Goal: Task Accomplishment & Management: Manage account settings

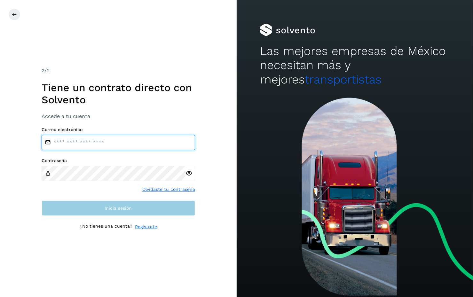
type input "**********"
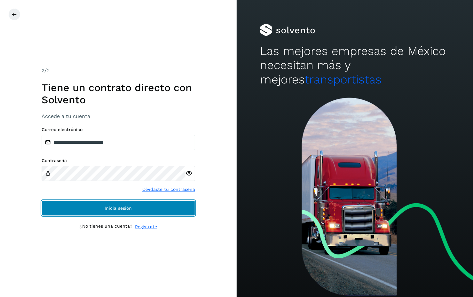
click at [111, 207] on span "Inicia sesión" at bounding box center [118, 208] width 27 height 4
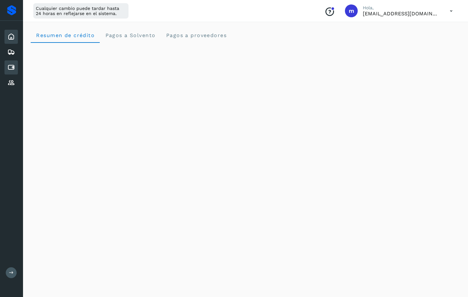
click at [13, 67] on icon at bounding box center [11, 68] width 8 height 8
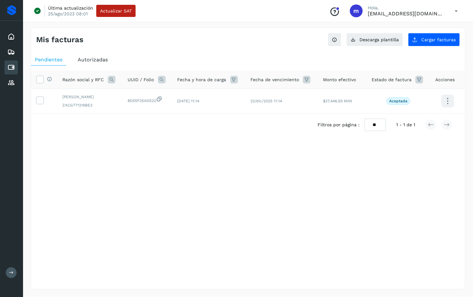
click at [88, 58] on span "Autorizadas" at bounding box center [93, 60] width 30 height 6
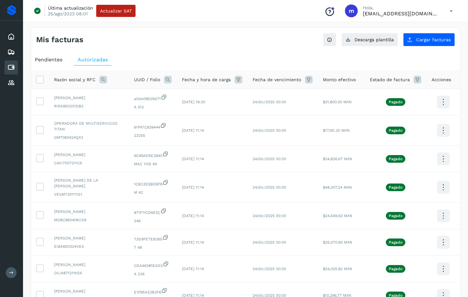
click at [197, 34] on div "Mis facturas Ver instrucciones para cargar Facturas Descarga plantilla Cargar f…" at bounding box center [245, 37] width 429 height 19
click at [443, 102] on icon at bounding box center [443, 102] width 15 height 15
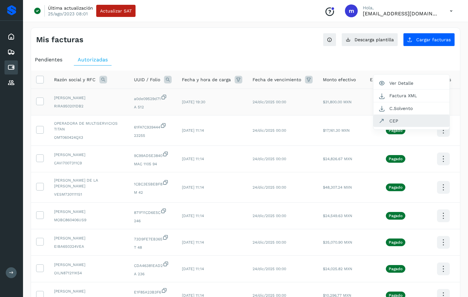
click at [402, 120] on button "CEP" at bounding box center [411, 121] width 76 height 12
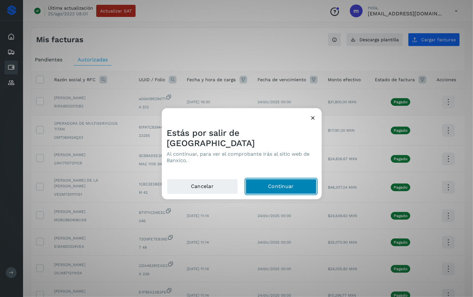
click at [278, 179] on button "Continuar" at bounding box center [280, 186] width 71 height 15
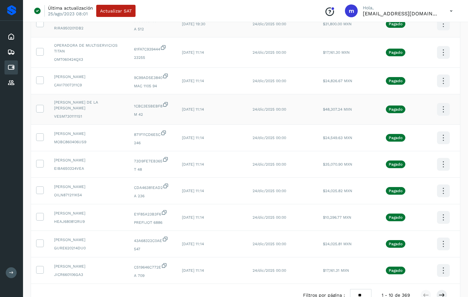
scroll to position [78, 0]
click at [363, 286] on select "** ** **" at bounding box center [360, 295] width 21 height 12
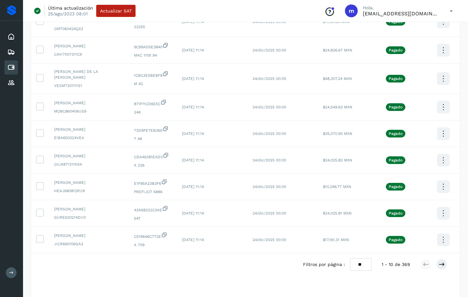
scroll to position [109, 0]
click at [365, 260] on select "** ** **" at bounding box center [360, 264] width 21 height 12
select select "**"
click at [354, 258] on select "** ** **" at bounding box center [360, 264] width 21 height 12
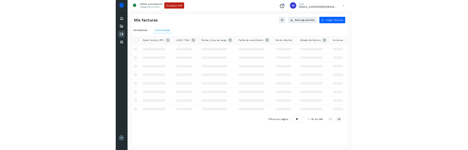
scroll to position [0, 0]
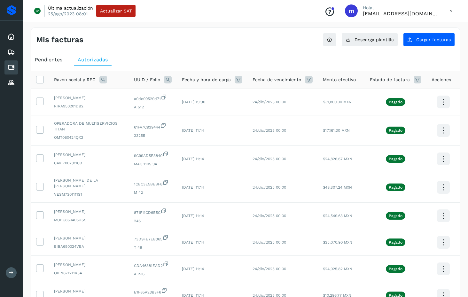
click at [453, 59] on ul "Pendientes Autorizadas" at bounding box center [245, 60] width 429 height 12
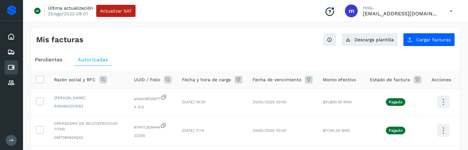
click at [258, 30] on div "Mis facturas Ver instrucciones para cargar Facturas Descarga plantilla Cargar f…" at bounding box center [245, 37] width 429 height 19
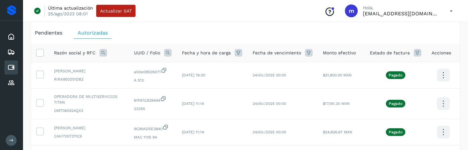
scroll to position [28, 0]
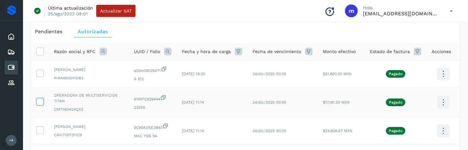
click at [40, 101] on icon at bounding box center [39, 101] width 7 height 7
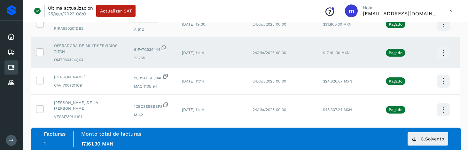
scroll to position [77, 0]
click at [39, 79] on icon at bounding box center [39, 80] width 7 height 7
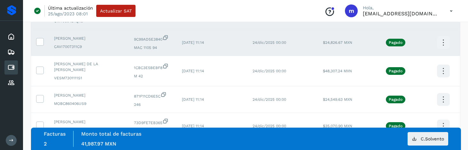
scroll to position [117, 0]
click at [40, 66] on icon at bounding box center [39, 69] width 7 height 7
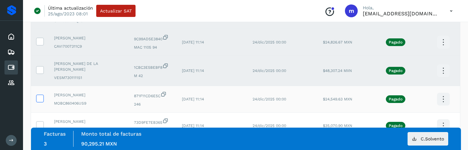
click at [43, 95] on icon at bounding box center [39, 98] width 7 height 7
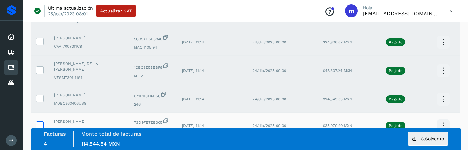
click at [40, 121] on icon at bounding box center [39, 124] width 7 height 7
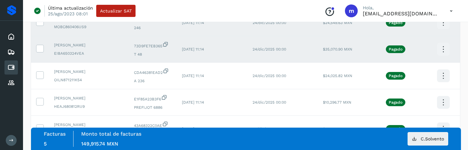
scroll to position [193, 0]
click at [40, 71] on icon at bounding box center [39, 74] width 7 height 7
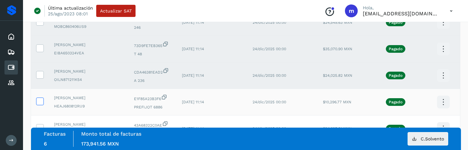
click at [38, 97] on icon at bounding box center [39, 100] width 7 height 7
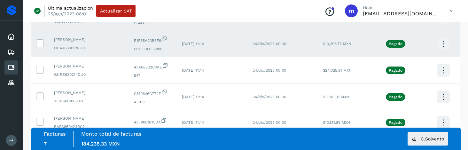
scroll to position [256, 0]
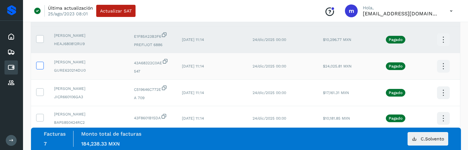
click at [42, 62] on icon at bounding box center [39, 65] width 7 height 7
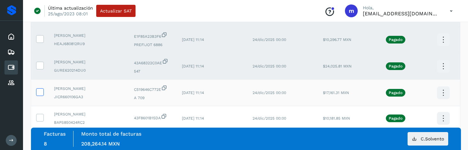
click at [42, 88] on icon at bounding box center [39, 91] width 7 height 7
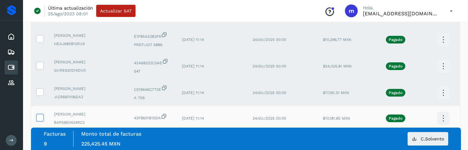
click at [42, 114] on icon at bounding box center [39, 117] width 7 height 7
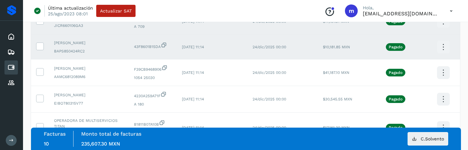
scroll to position [345, 0]
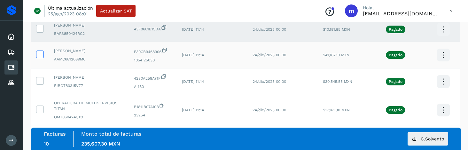
click at [39, 50] on icon at bounding box center [39, 53] width 7 height 7
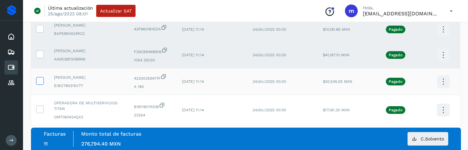
click at [40, 77] on icon at bounding box center [39, 80] width 7 height 7
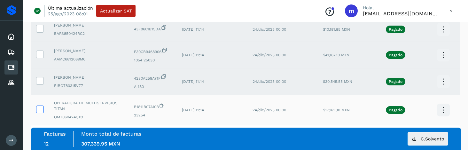
click at [39, 105] on icon at bounding box center [39, 108] width 7 height 7
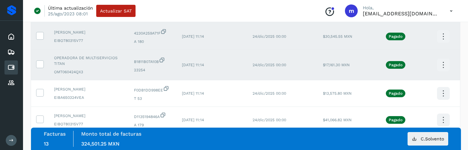
scroll to position [390, 0]
click at [39, 89] on icon at bounding box center [39, 92] width 7 height 7
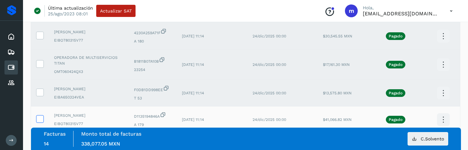
click at [40, 115] on icon at bounding box center [39, 118] width 7 height 7
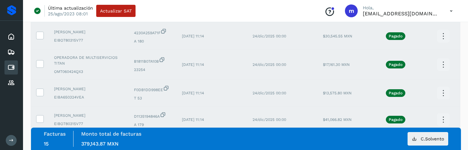
click at [307, 5] on div "Última actualización [DATE] 08:01 Actualizar SAT Conoce nuestros beneficios m H…" at bounding box center [245, 11] width 445 height 22
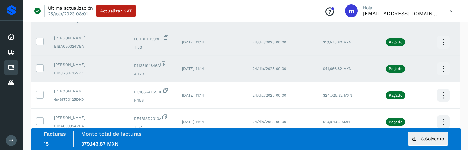
scroll to position [483, 0]
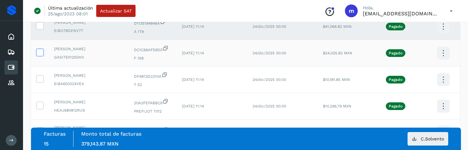
click at [41, 49] on icon at bounding box center [39, 52] width 7 height 7
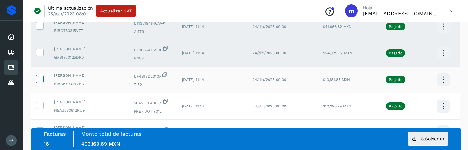
click at [40, 77] on label at bounding box center [40, 79] width 8 height 8
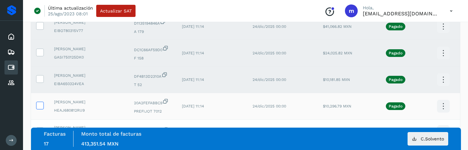
click at [40, 102] on icon at bounding box center [39, 105] width 7 height 7
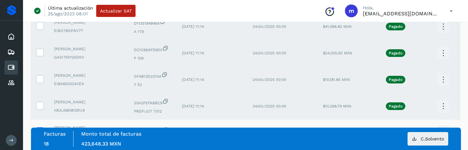
click at [39, 127] on icon at bounding box center [39, 130] width 7 height 7
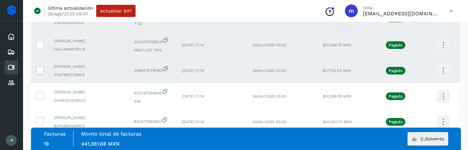
scroll to position [546, 0]
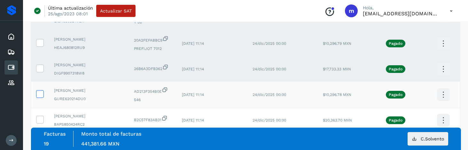
click at [41, 90] on icon at bounding box center [39, 93] width 7 height 7
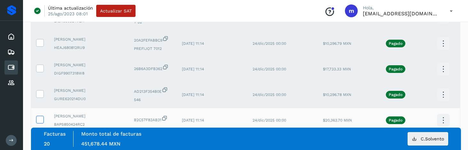
click at [38, 116] on icon at bounding box center [39, 119] width 7 height 7
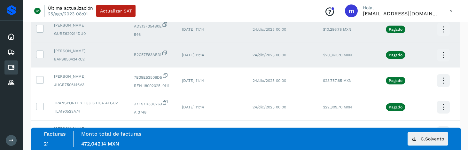
scroll to position [613, 0]
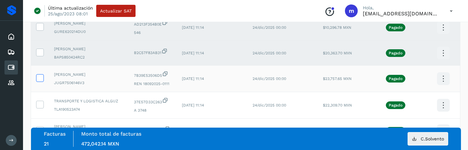
click at [39, 74] on icon at bounding box center [39, 77] width 7 height 7
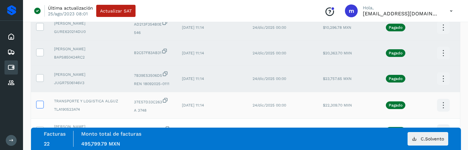
click at [41, 101] on icon at bounding box center [39, 104] width 7 height 7
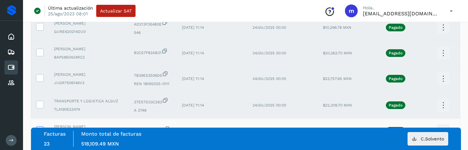
click at [38, 126] on icon at bounding box center [39, 129] width 7 height 7
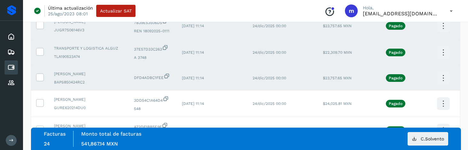
scroll to position [666, 0]
click at [40, 99] on icon at bounding box center [39, 102] width 7 height 7
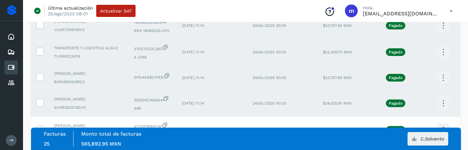
click at [442, 97] on icon at bounding box center [443, 103] width 15 height 15
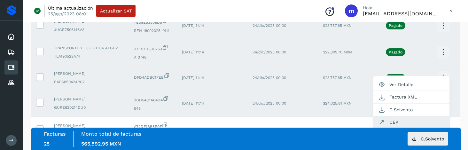
click at [395, 116] on button "CEP" at bounding box center [411, 122] width 76 height 12
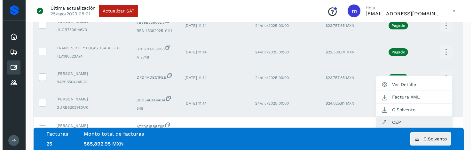
scroll to position [658, 0]
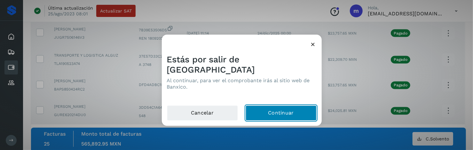
click at [272, 106] on button "Continuar" at bounding box center [280, 112] width 71 height 15
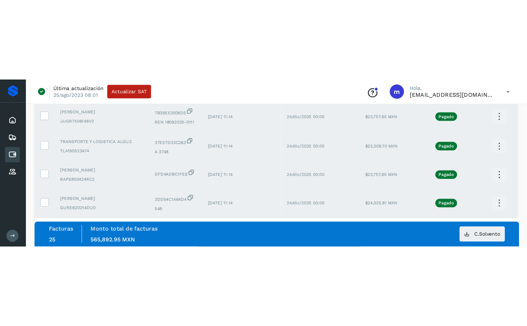
scroll to position [666, 0]
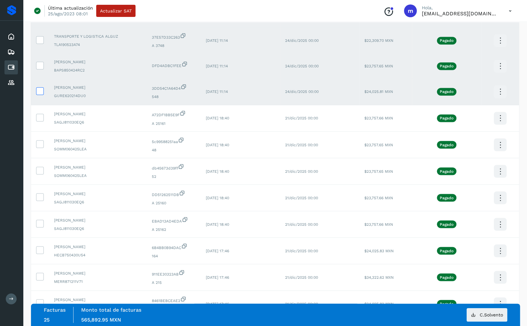
click at [41, 87] on icon at bounding box center [39, 90] width 7 height 7
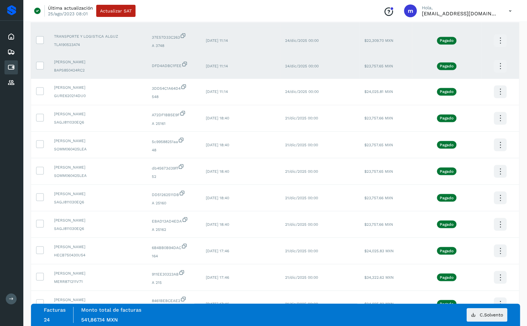
click at [472, 63] on icon at bounding box center [500, 66] width 15 height 15
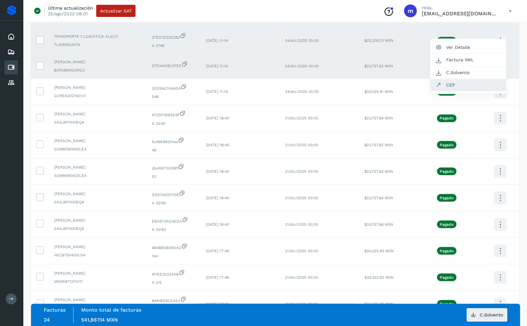
click at [460, 82] on button "CEP" at bounding box center [468, 85] width 76 height 12
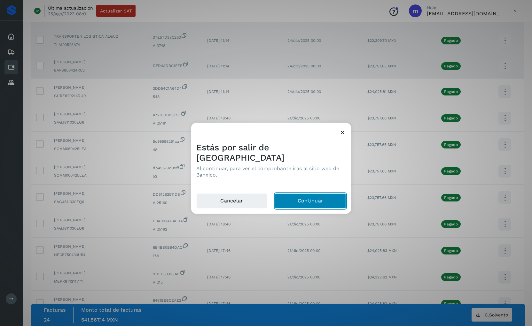
click at [309, 198] on button "Continuar" at bounding box center [310, 200] width 71 height 15
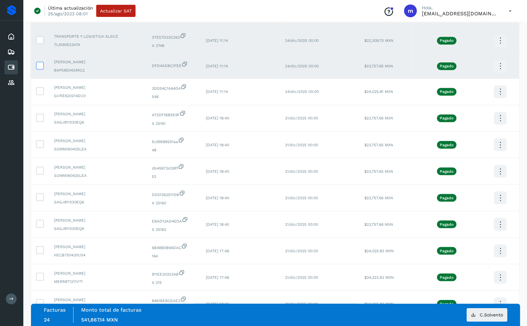
click at [42, 62] on icon at bounding box center [39, 65] width 7 height 7
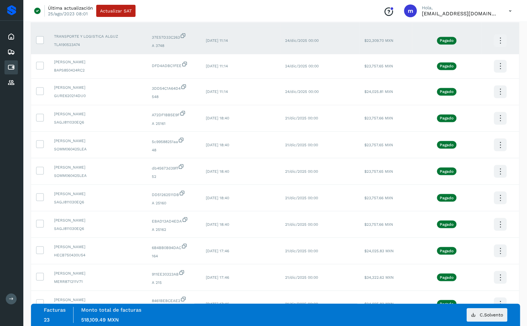
click at [472, 39] on icon at bounding box center [500, 40] width 15 height 15
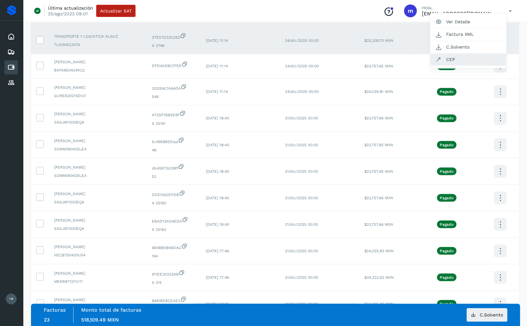
click at [456, 55] on button "CEP" at bounding box center [468, 59] width 76 height 12
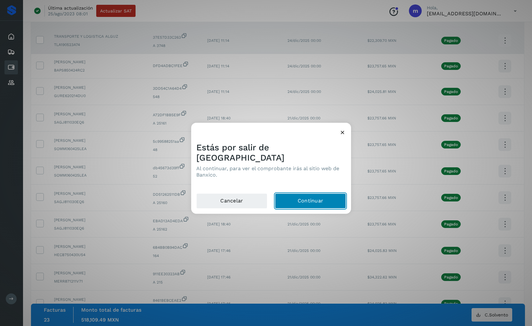
click at [308, 197] on button "Continuar" at bounding box center [310, 200] width 71 height 15
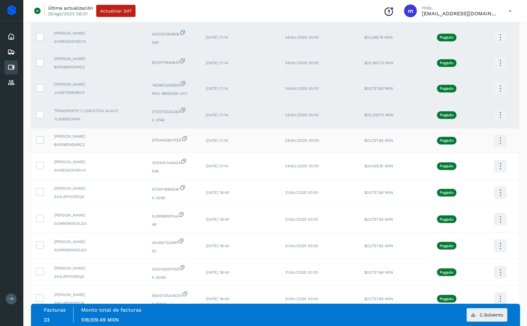
scroll to position [591, 0]
click at [39, 111] on icon at bounding box center [39, 114] width 7 height 7
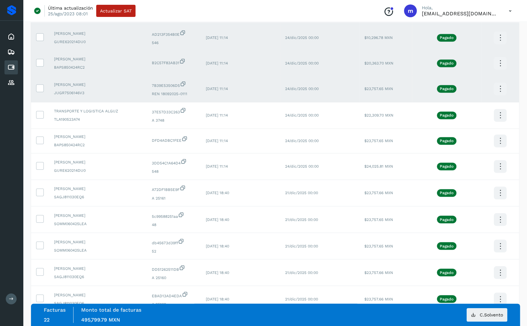
click at [472, 85] on icon at bounding box center [500, 89] width 15 height 15
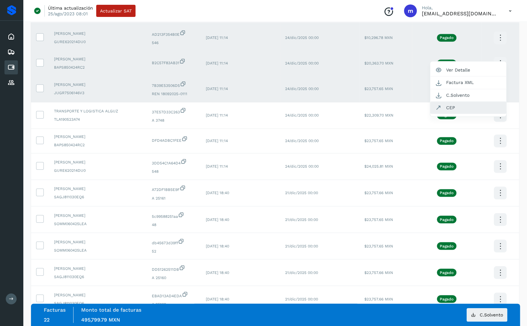
click at [453, 105] on button "CEP" at bounding box center [468, 108] width 76 height 12
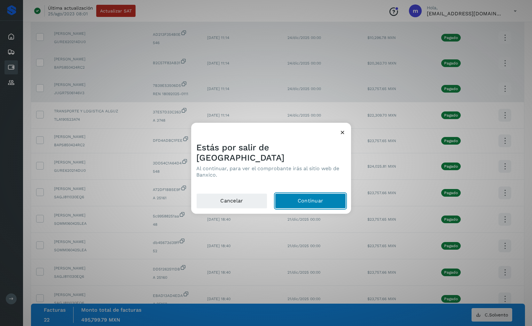
click at [304, 198] on button "Continuar" at bounding box center [310, 200] width 71 height 15
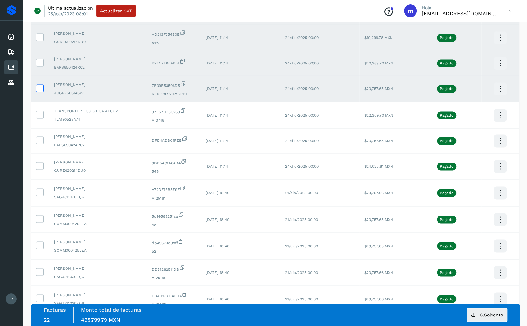
click at [39, 85] on icon at bounding box center [39, 87] width 7 height 7
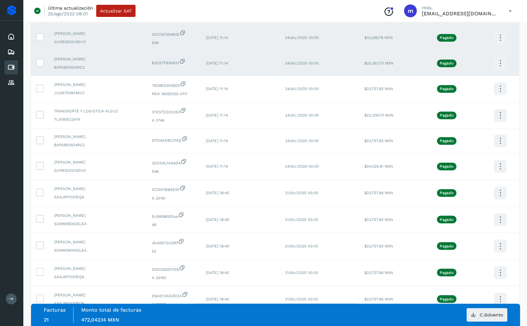
click at [472, 61] on icon at bounding box center [500, 63] width 15 height 15
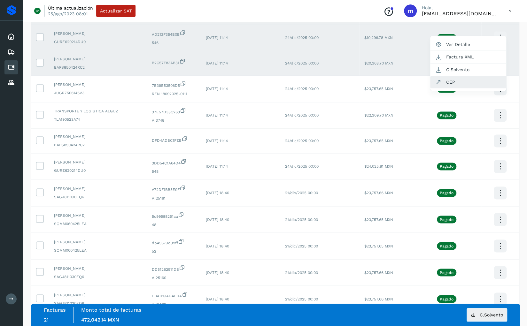
click at [452, 82] on button "CEP" at bounding box center [468, 82] width 76 height 12
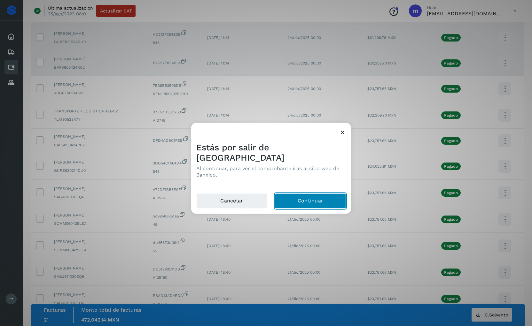
click at [319, 193] on button "Continuar" at bounding box center [310, 200] width 71 height 15
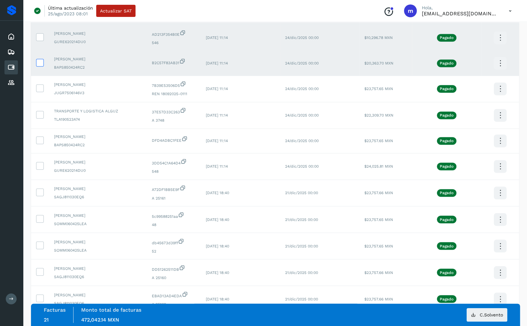
click at [41, 59] on icon at bounding box center [39, 62] width 7 height 7
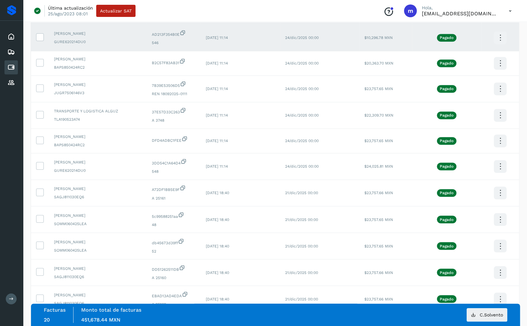
click at [472, 35] on icon at bounding box center [500, 37] width 15 height 15
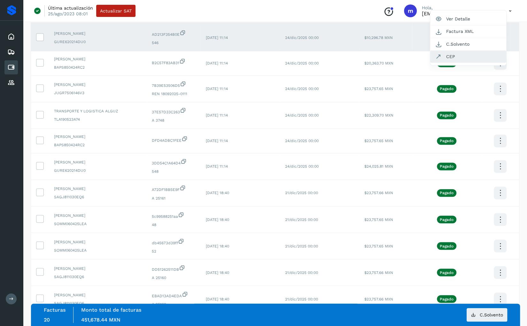
click at [459, 53] on button "CEP" at bounding box center [468, 56] width 76 height 12
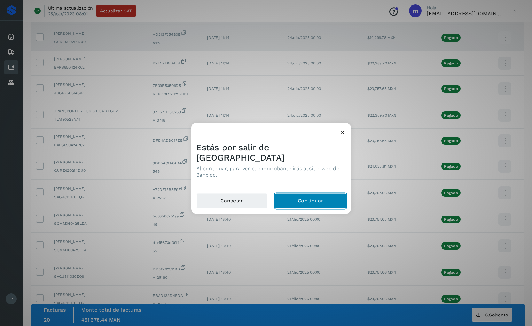
click at [309, 196] on button "Continuar" at bounding box center [310, 200] width 71 height 15
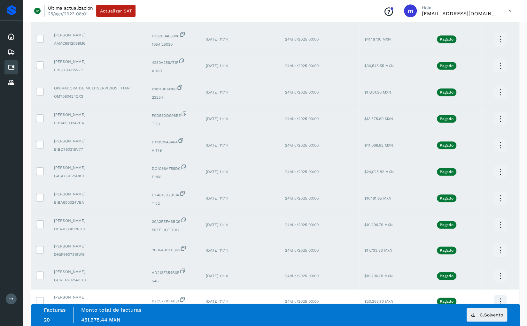
scroll to position [344, 0]
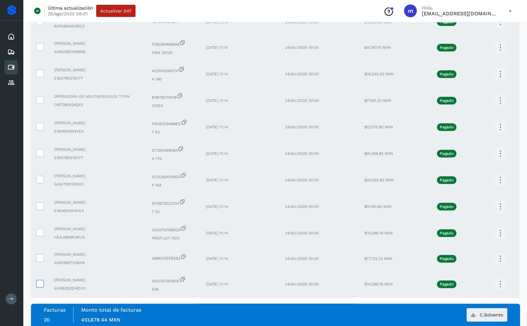
click at [41, 280] on icon at bounding box center [39, 283] width 7 height 7
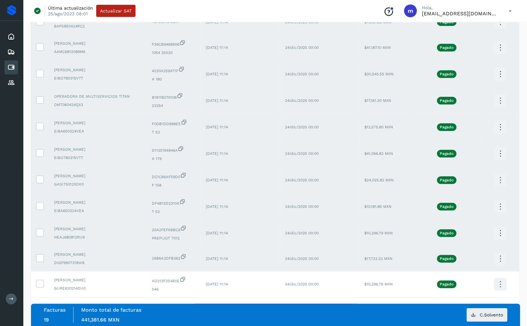
click at [472, 255] on icon at bounding box center [500, 259] width 15 height 15
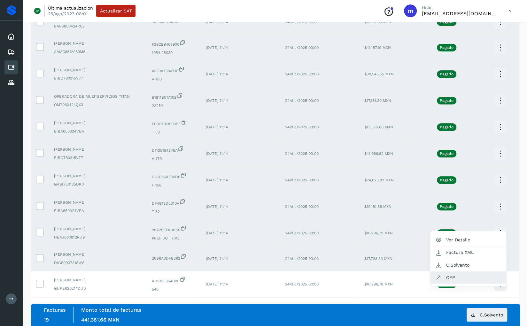
click at [456, 274] on button "CEP" at bounding box center [468, 278] width 76 height 12
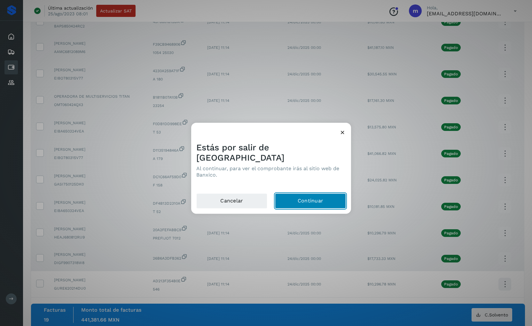
click at [311, 194] on button "Continuar" at bounding box center [310, 200] width 71 height 15
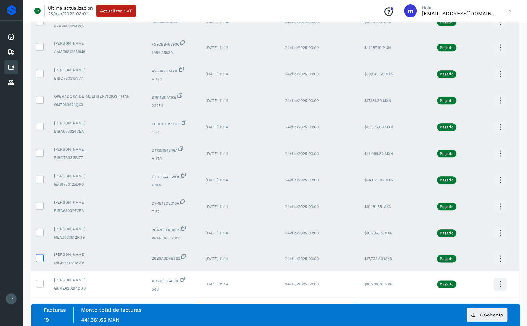
click at [40, 254] on icon at bounding box center [39, 257] width 7 height 7
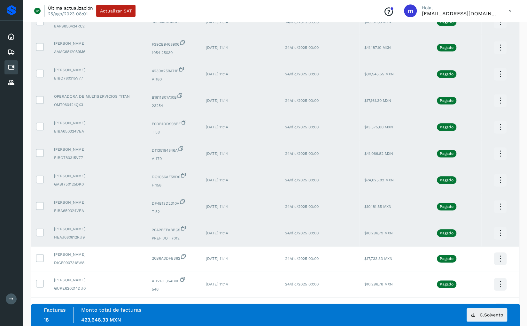
click at [472, 232] on icon at bounding box center [500, 233] width 15 height 15
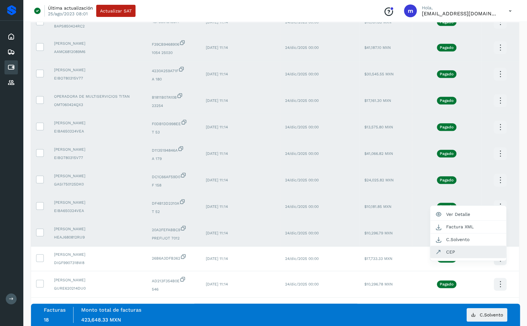
click at [449, 251] on button "CEP" at bounding box center [468, 252] width 76 height 12
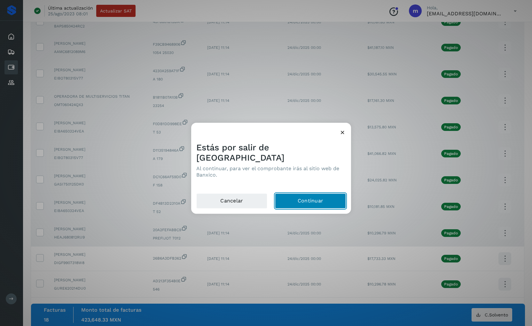
click at [307, 196] on button "Continuar" at bounding box center [310, 200] width 71 height 15
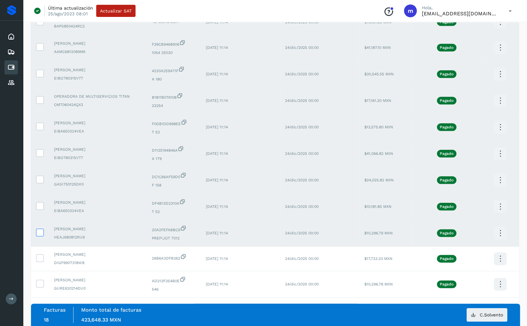
click at [40, 230] on icon at bounding box center [39, 232] width 7 height 7
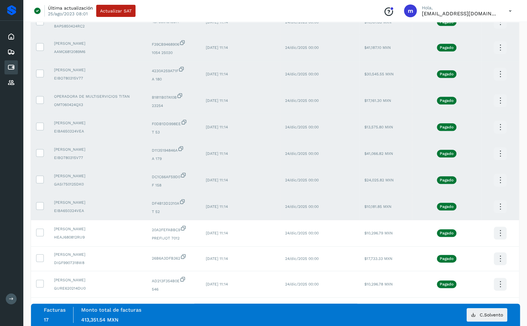
click at [472, 204] on icon at bounding box center [500, 206] width 15 height 15
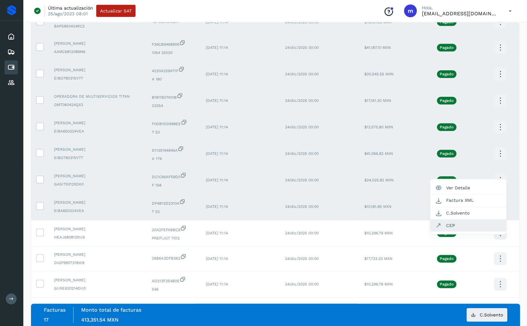
click at [451, 222] on button "CEP" at bounding box center [468, 226] width 76 height 12
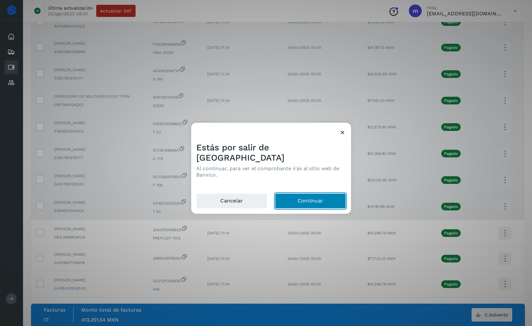
click at [312, 195] on button "Continuar" at bounding box center [310, 200] width 71 height 15
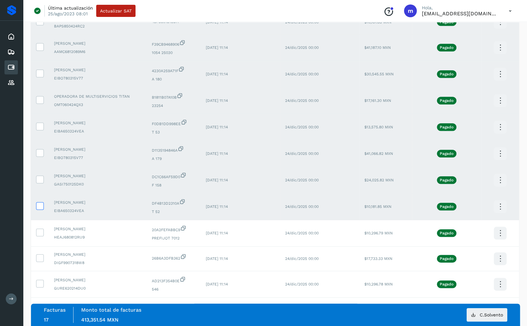
click at [38, 203] on icon at bounding box center [39, 205] width 7 height 7
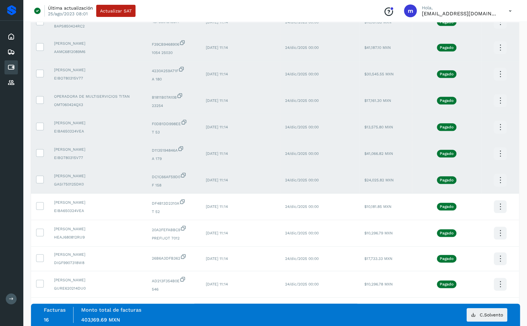
click at [472, 177] on icon at bounding box center [500, 180] width 15 height 15
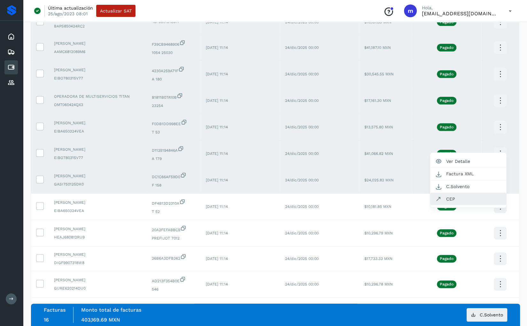
click at [449, 195] on button "CEP" at bounding box center [468, 199] width 76 height 12
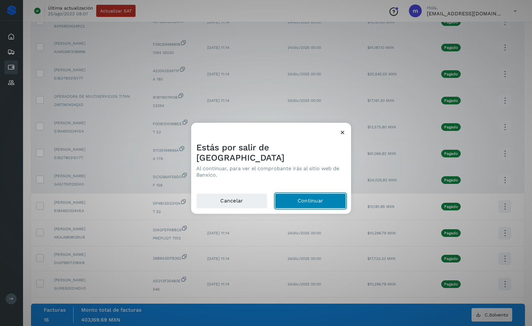
click at [311, 196] on button "Continuar" at bounding box center [310, 200] width 71 height 15
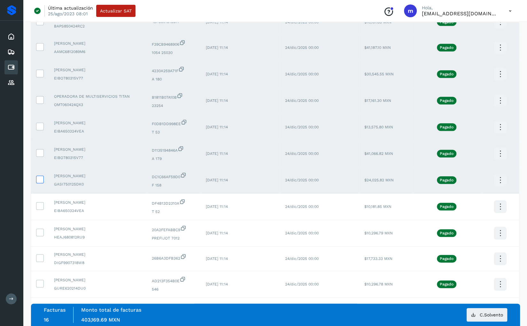
click at [38, 178] on icon at bounding box center [39, 179] width 7 height 7
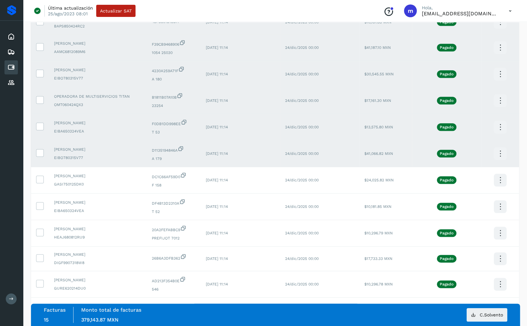
click at [472, 152] on icon at bounding box center [500, 153] width 15 height 15
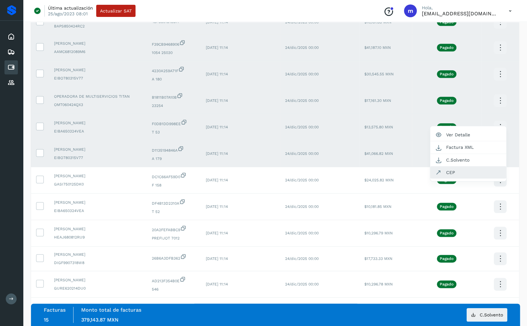
click at [447, 168] on button "CEP" at bounding box center [468, 173] width 76 height 12
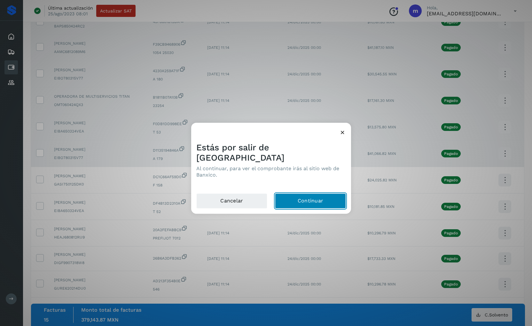
click at [315, 194] on button "Continuar" at bounding box center [310, 200] width 71 height 15
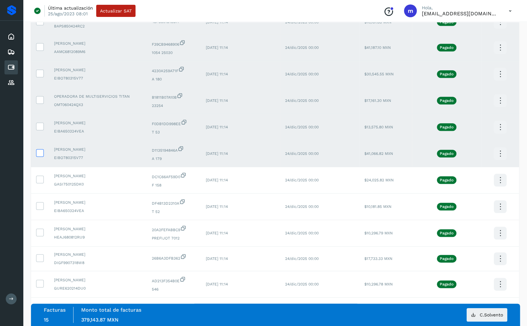
click at [38, 150] on icon at bounding box center [39, 152] width 7 height 7
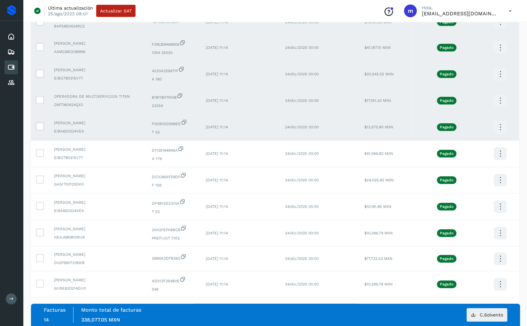
click at [472, 127] on icon at bounding box center [500, 127] width 15 height 15
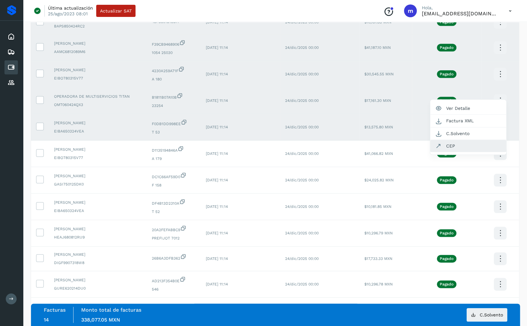
click at [454, 144] on button "CEP" at bounding box center [468, 146] width 76 height 12
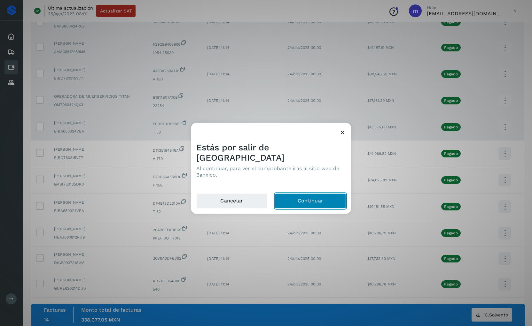
click at [311, 196] on button "Continuar" at bounding box center [310, 200] width 71 height 15
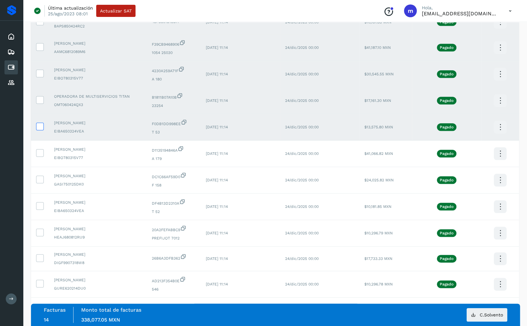
click at [40, 124] on icon at bounding box center [39, 126] width 7 height 7
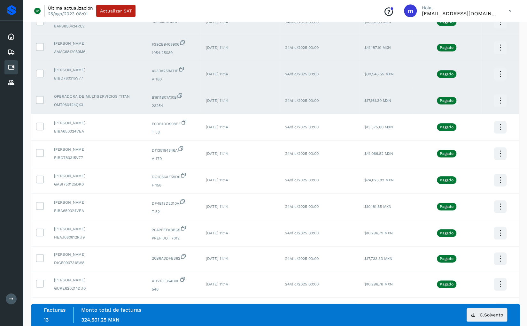
click at [472, 98] on icon at bounding box center [500, 100] width 15 height 15
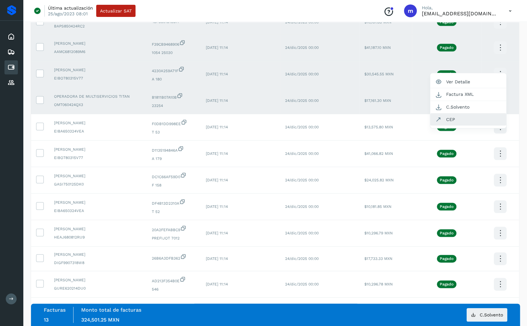
click at [455, 116] on button "CEP" at bounding box center [468, 119] width 76 height 12
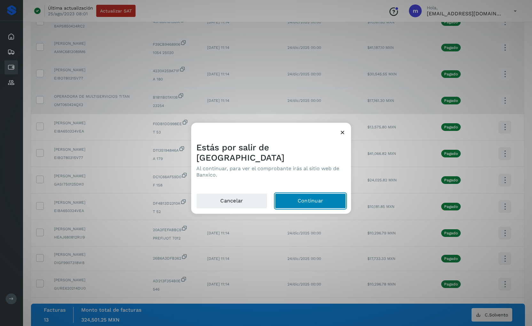
click at [299, 194] on button "Continuar" at bounding box center [310, 200] width 71 height 15
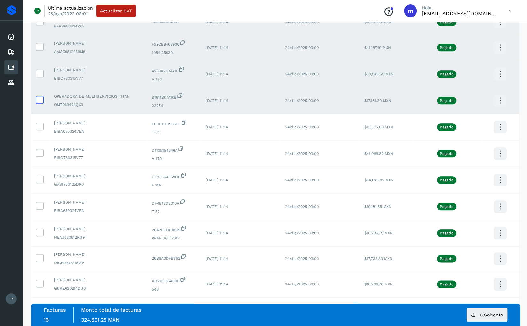
click at [37, 97] on icon at bounding box center [39, 99] width 7 height 7
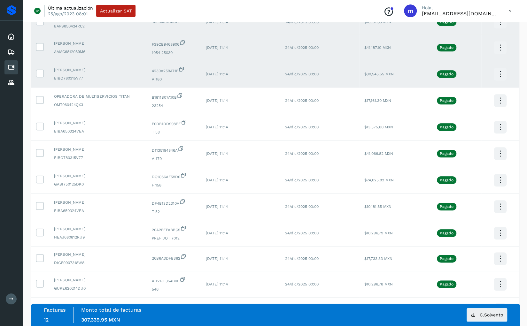
click at [472, 72] on icon at bounding box center [500, 74] width 15 height 15
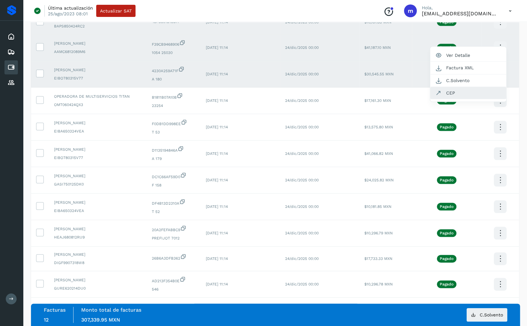
click at [458, 90] on button "CEP" at bounding box center [468, 93] width 76 height 12
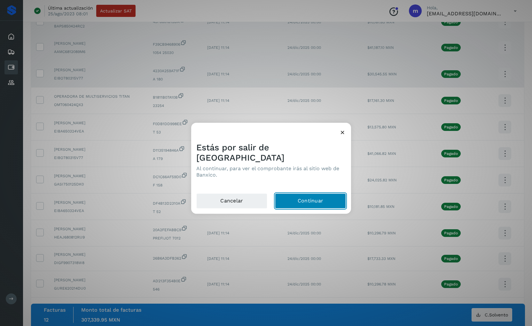
click at [306, 196] on button "Continuar" at bounding box center [310, 200] width 71 height 15
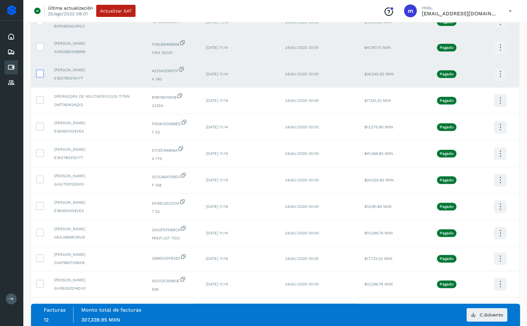
click at [42, 70] on icon at bounding box center [39, 73] width 7 height 7
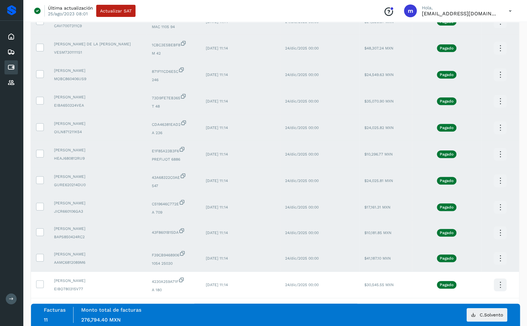
scroll to position [134, 0]
click at [472, 256] on icon at bounding box center [500, 258] width 15 height 15
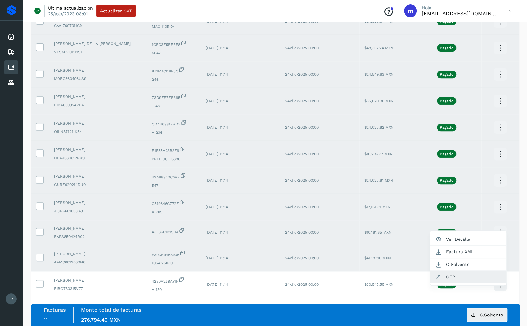
click at [453, 277] on button "CEP" at bounding box center [468, 277] width 76 height 12
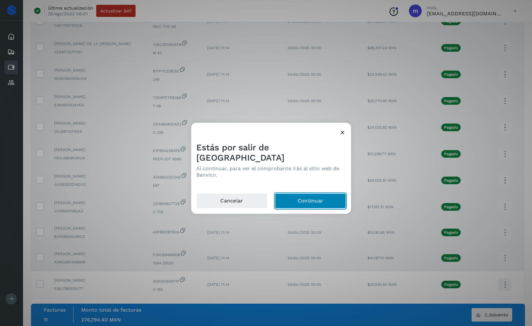
click at [320, 194] on button "Continuar" at bounding box center [310, 200] width 71 height 15
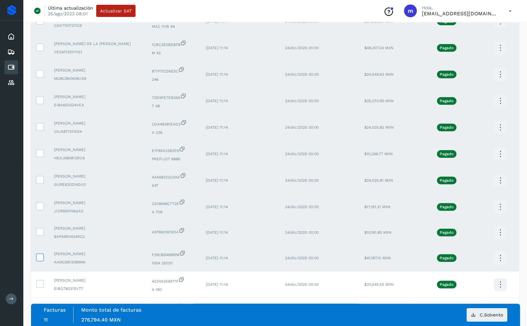
click at [39, 255] on icon at bounding box center [39, 257] width 7 height 7
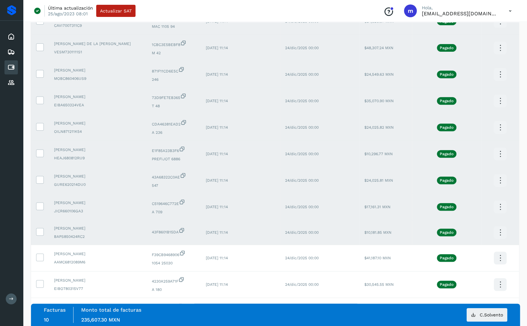
click at [472, 230] on icon at bounding box center [500, 232] width 15 height 15
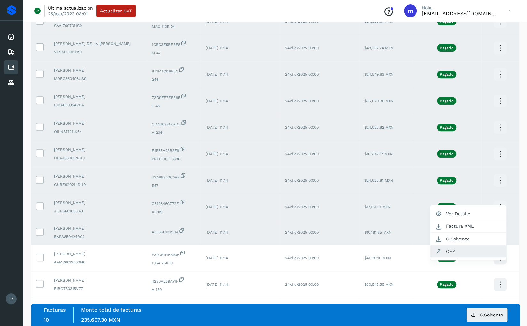
click at [449, 249] on button "CEP" at bounding box center [468, 251] width 76 height 12
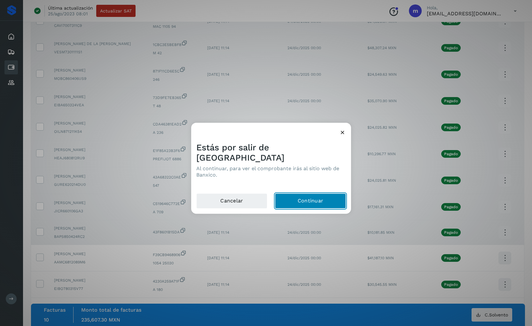
click at [316, 197] on button "Continuar" at bounding box center [310, 200] width 71 height 15
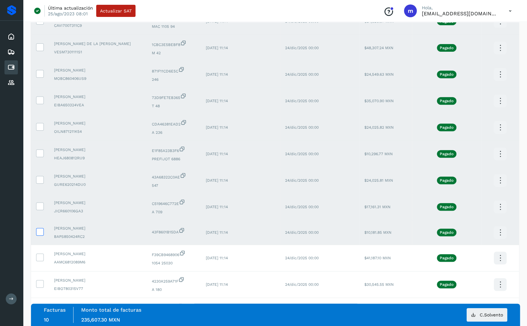
click at [37, 229] on icon at bounding box center [39, 231] width 7 height 7
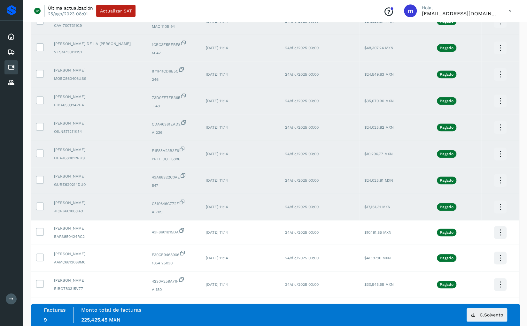
click at [472, 206] on icon at bounding box center [500, 207] width 15 height 15
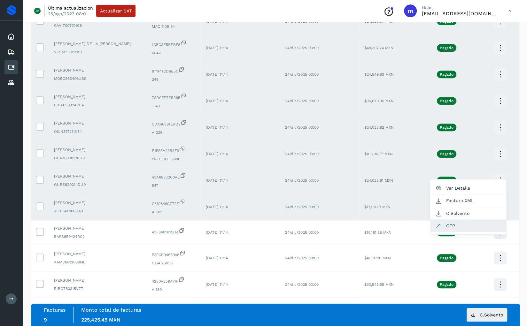
click at [460, 222] on button "CEP" at bounding box center [468, 226] width 76 height 12
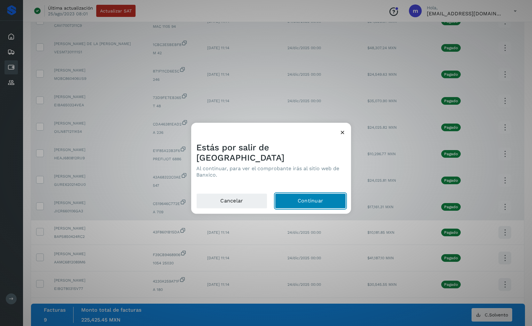
click at [330, 193] on button "Continuar" at bounding box center [310, 200] width 71 height 15
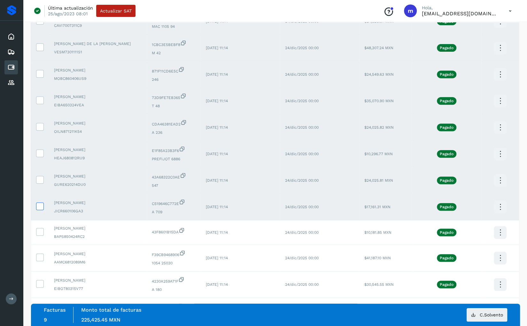
click at [42, 203] on icon at bounding box center [39, 206] width 7 height 7
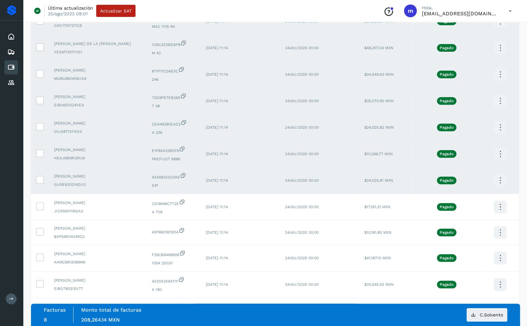
click at [472, 180] on icon at bounding box center [500, 180] width 15 height 15
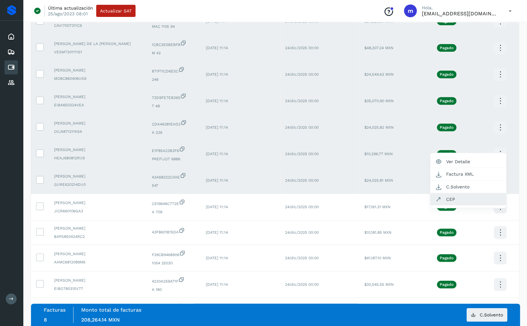
click at [462, 196] on button "CEP" at bounding box center [468, 199] width 76 height 12
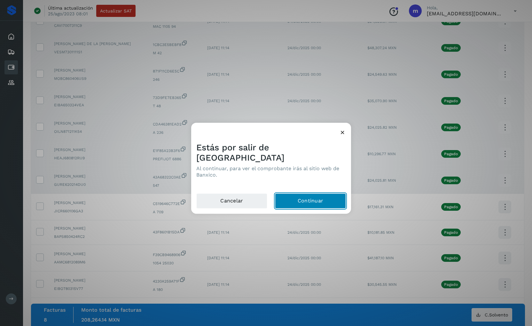
click at [314, 195] on button "Continuar" at bounding box center [310, 200] width 71 height 15
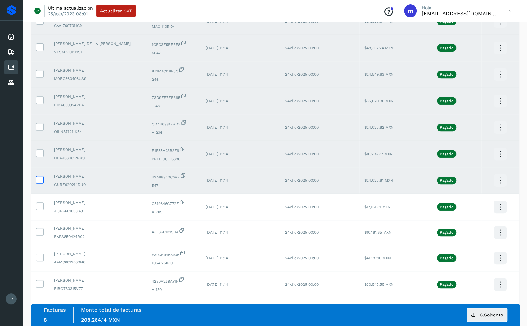
click at [38, 178] on icon at bounding box center [39, 179] width 7 height 7
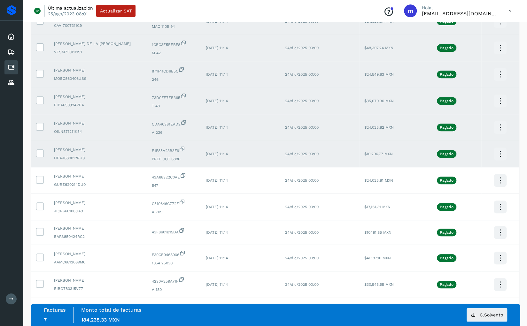
click at [472, 153] on icon at bounding box center [500, 154] width 15 height 15
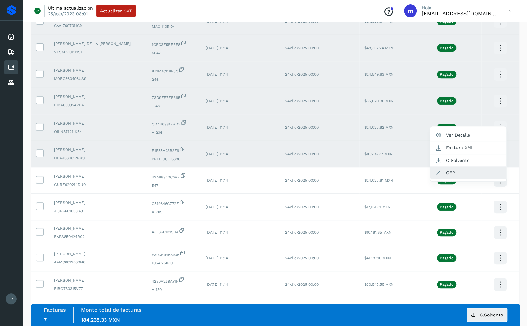
click at [457, 173] on button "CEP" at bounding box center [468, 173] width 76 height 12
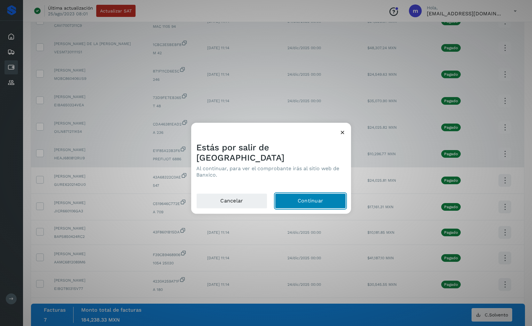
click at [311, 196] on button "Continuar" at bounding box center [310, 200] width 71 height 15
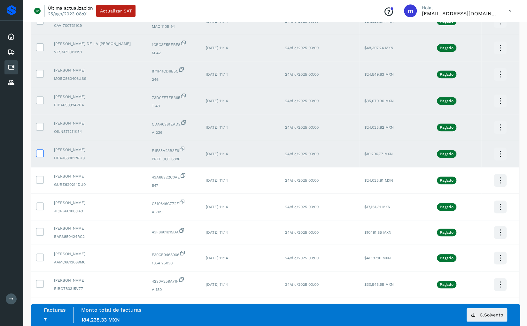
click at [41, 151] on icon at bounding box center [39, 153] width 7 height 7
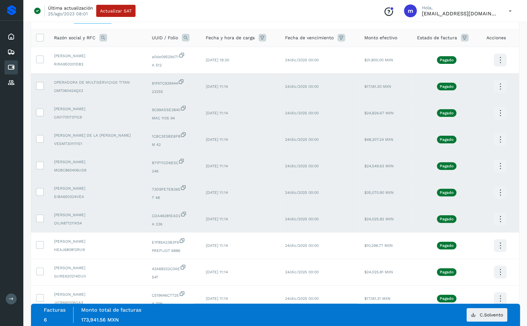
scroll to position [42, 0]
click at [472, 217] on icon at bounding box center [500, 219] width 15 height 15
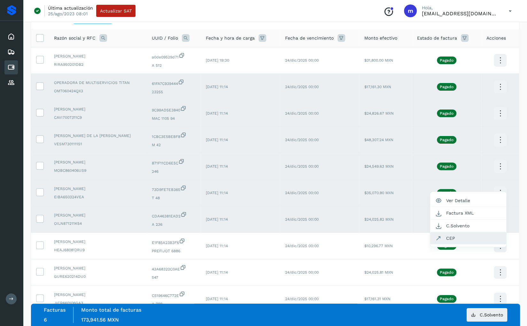
click at [458, 237] on button "CEP" at bounding box center [468, 238] width 76 height 12
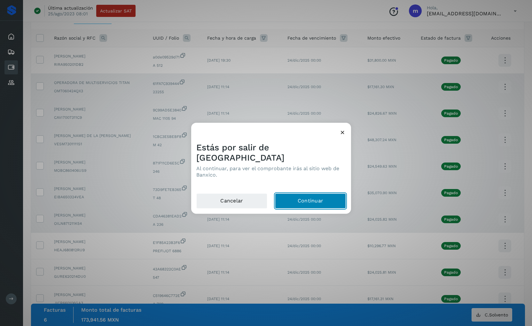
click at [319, 195] on button "Continuar" at bounding box center [310, 200] width 71 height 15
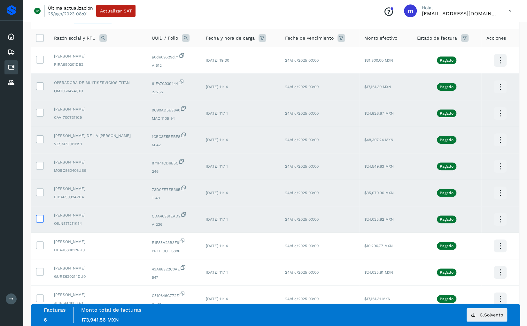
click at [42, 217] on icon at bounding box center [39, 218] width 7 height 7
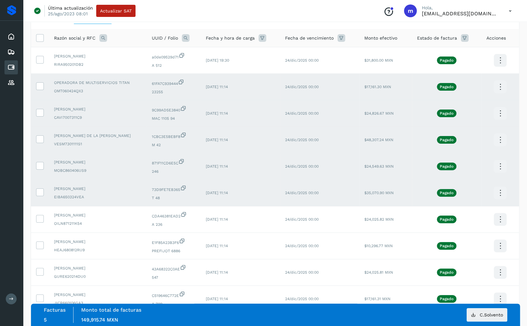
click at [472, 193] on icon at bounding box center [500, 193] width 15 height 15
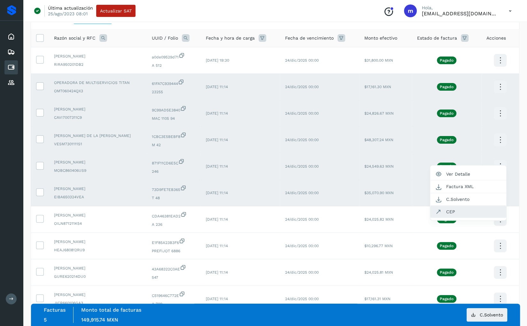
click at [450, 212] on button "CEP" at bounding box center [468, 212] width 76 height 12
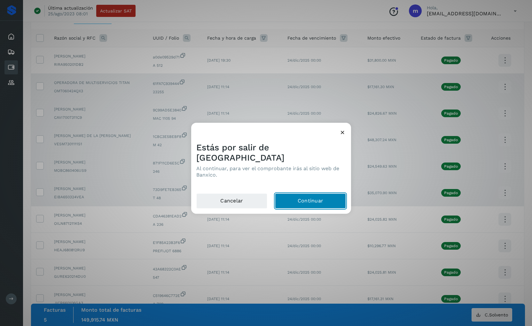
click at [314, 195] on button "Continuar" at bounding box center [310, 200] width 71 height 15
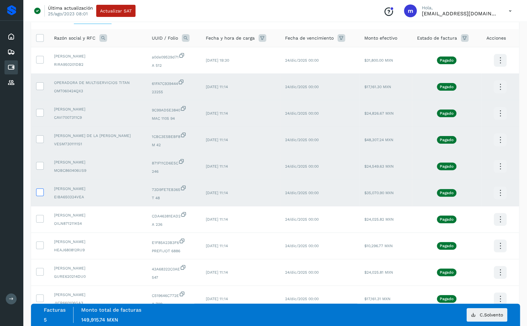
click at [39, 192] on icon at bounding box center [39, 192] width 7 height 7
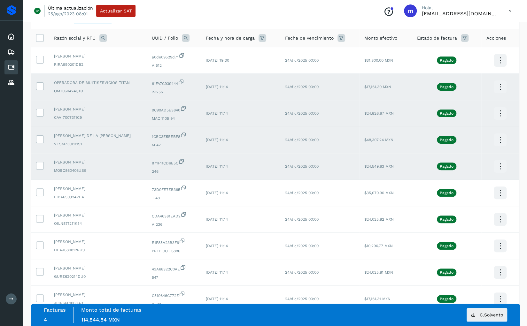
click at [472, 167] on icon at bounding box center [500, 166] width 15 height 15
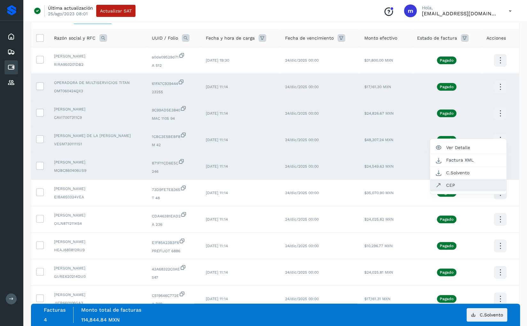
click at [452, 184] on button "CEP" at bounding box center [468, 185] width 76 height 12
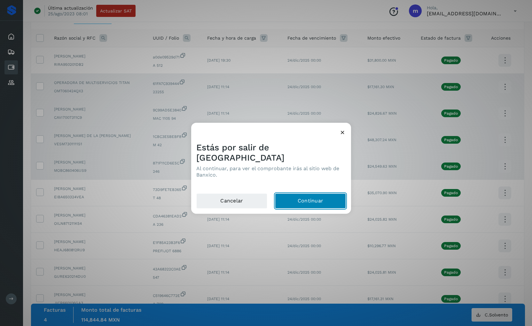
click at [318, 195] on button "Continuar" at bounding box center [310, 200] width 71 height 15
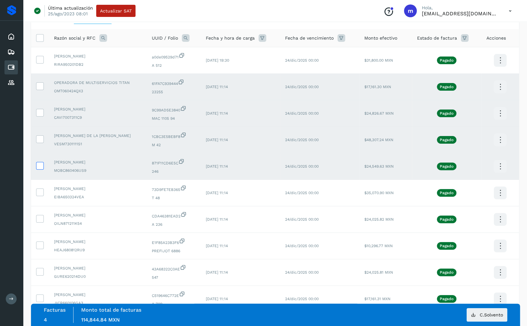
click at [40, 164] on icon at bounding box center [39, 165] width 7 height 7
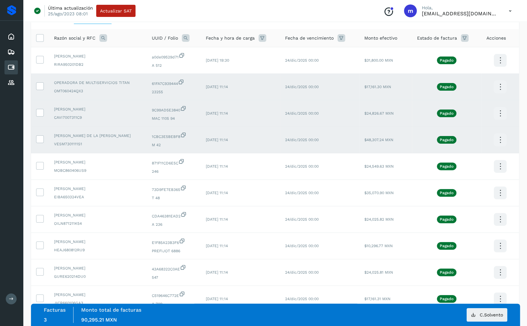
click at [472, 138] on icon at bounding box center [500, 140] width 15 height 15
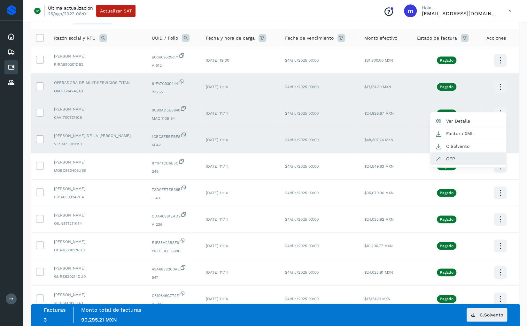
click at [447, 158] on button "CEP" at bounding box center [468, 159] width 76 height 12
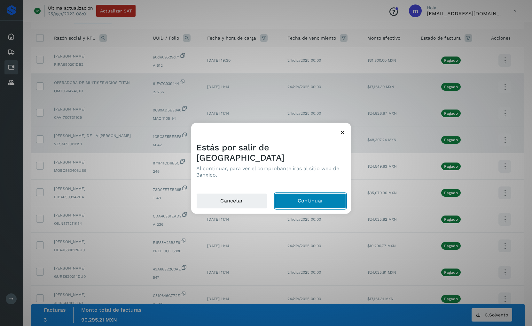
click at [313, 196] on button "Continuar" at bounding box center [310, 200] width 71 height 15
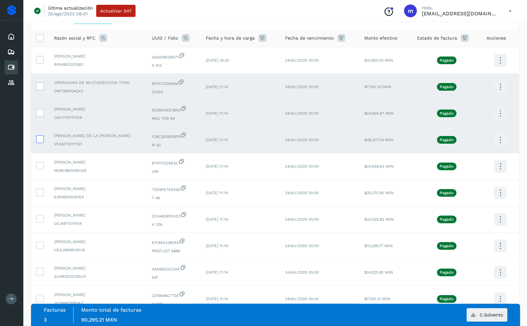
click at [40, 138] on icon at bounding box center [39, 139] width 7 height 7
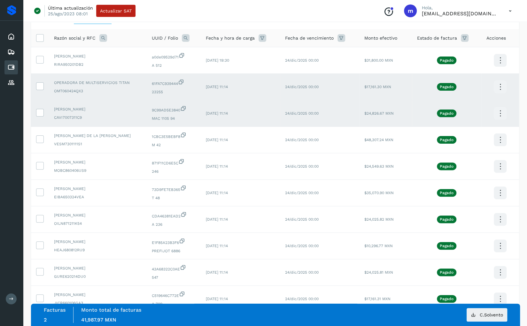
click at [472, 114] on icon at bounding box center [500, 113] width 15 height 15
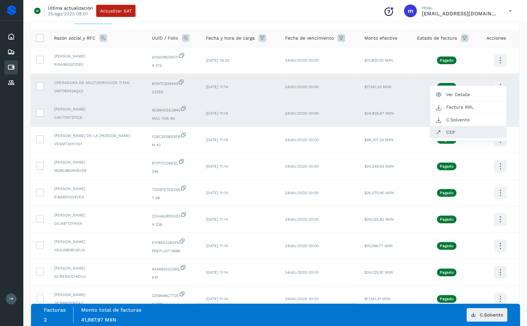
click at [450, 130] on button "CEP" at bounding box center [468, 132] width 76 height 12
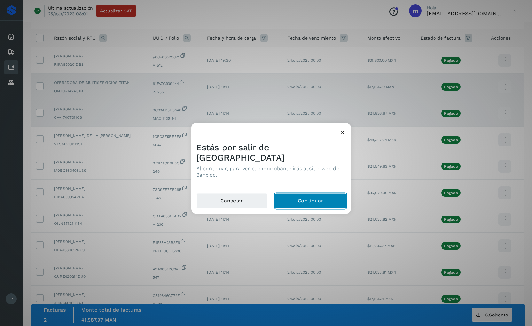
click at [316, 193] on button "Continuar" at bounding box center [310, 200] width 71 height 15
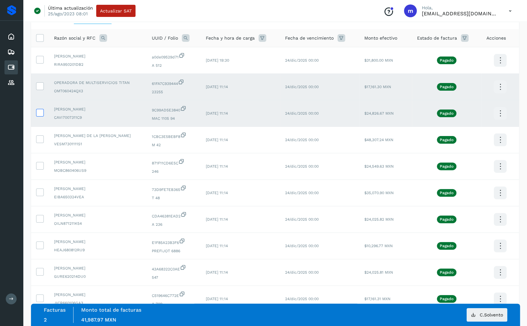
click at [39, 110] on icon at bounding box center [39, 112] width 7 height 7
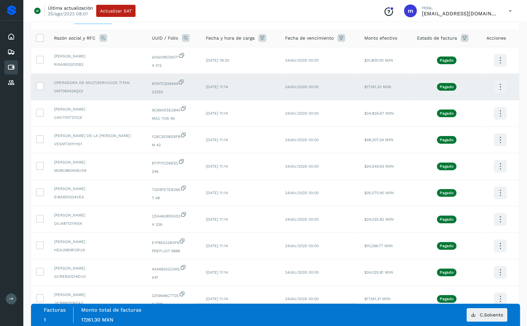
click at [472, 87] on icon at bounding box center [500, 87] width 15 height 15
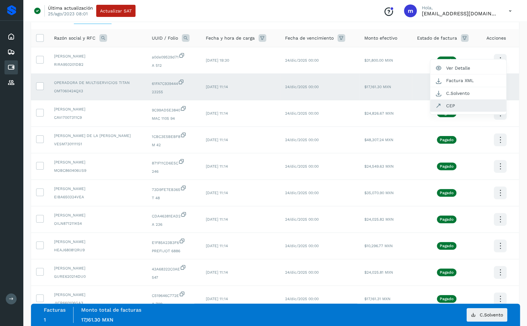
click at [451, 106] on button "CEP" at bounding box center [468, 106] width 76 height 12
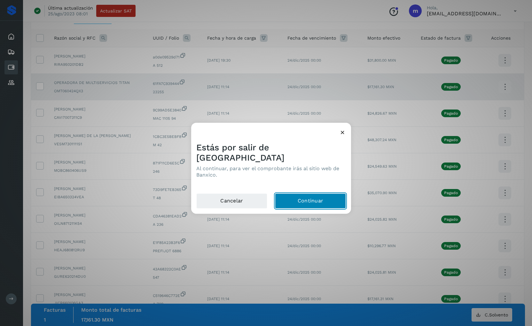
click at [313, 193] on button "Continuar" at bounding box center [310, 200] width 71 height 15
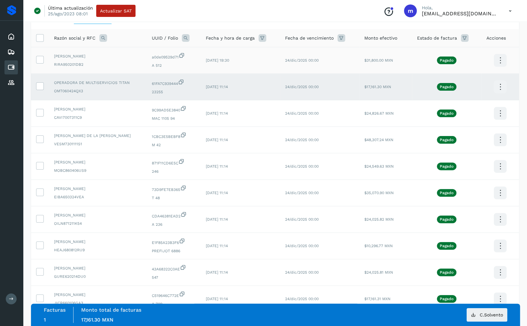
click at [119, 60] on div "[PERSON_NAME] RIRA950201DB2" at bounding box center [98, 60] width 88 height 14
